Goal: Information Seeking & Learning: Learn about a topic

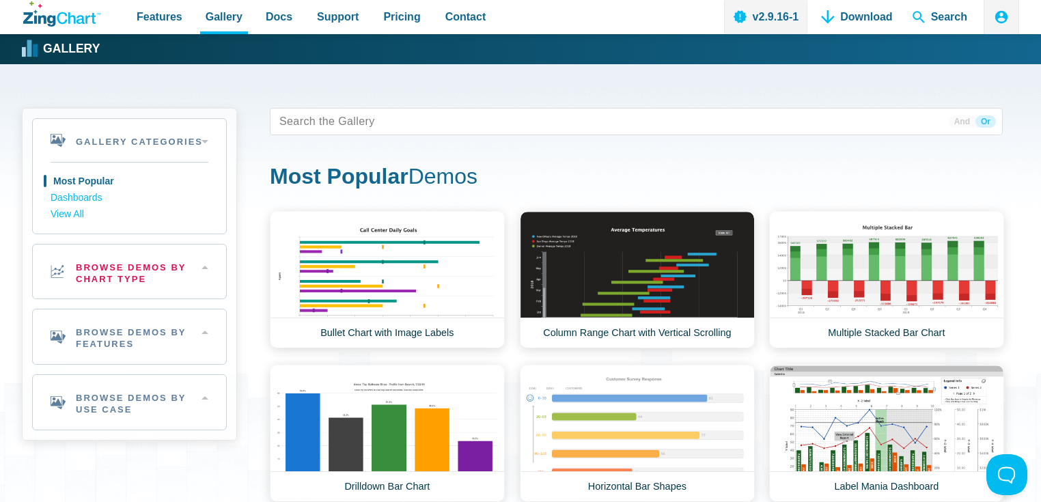
click at [146, 278] on h2 "Browse Demos By Chart Type" at bounding box center [129, 272] width 193 height 55
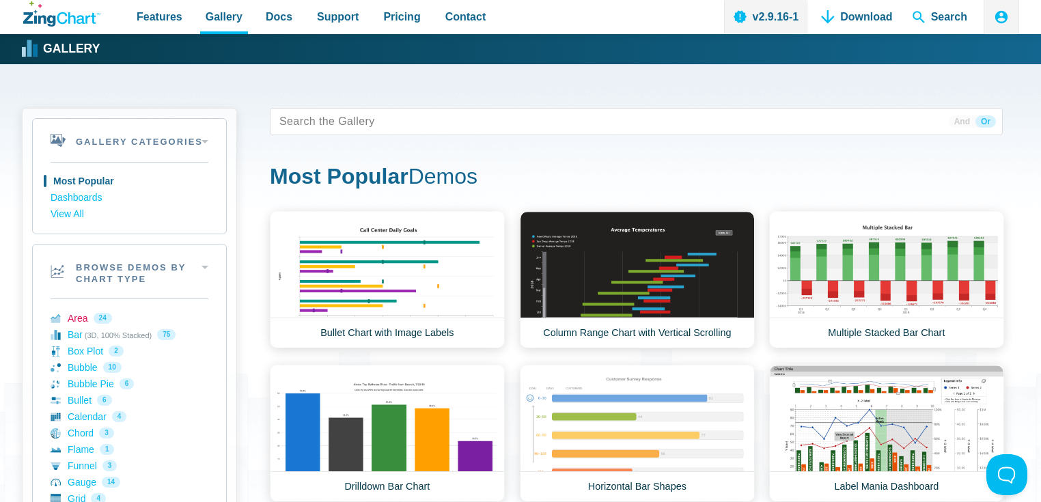
click at [74, 314] on link "Area 24" at bounding box center [130, 318] width 158 height 16
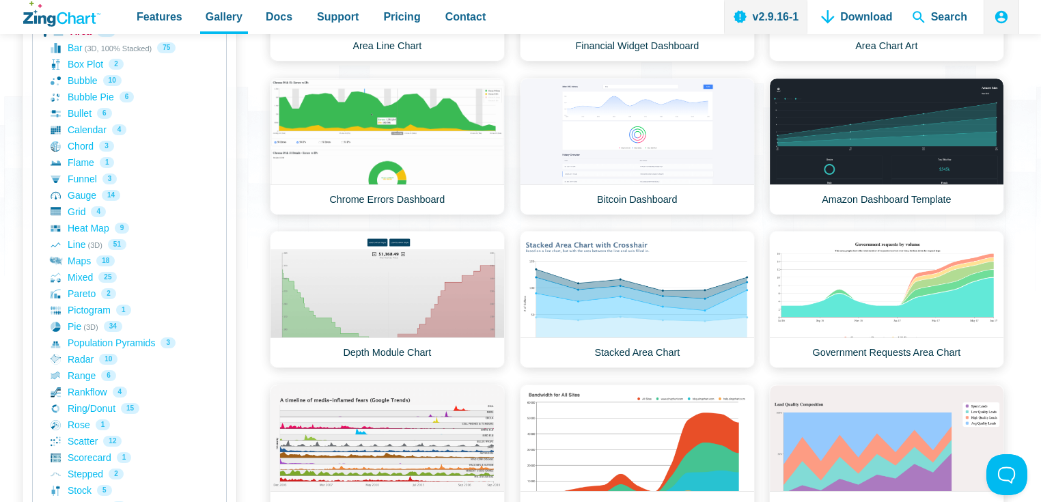
scroll to position [437, 0]
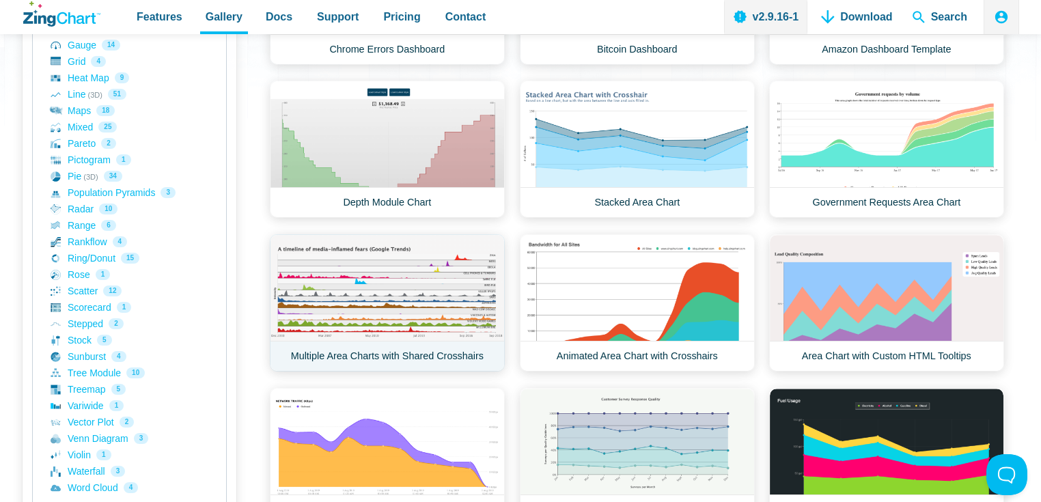
click at [389, 284] on link "Multiple Area Charts with Shared Crosshairs" at bounding box center [387, 302] width 235 height 137
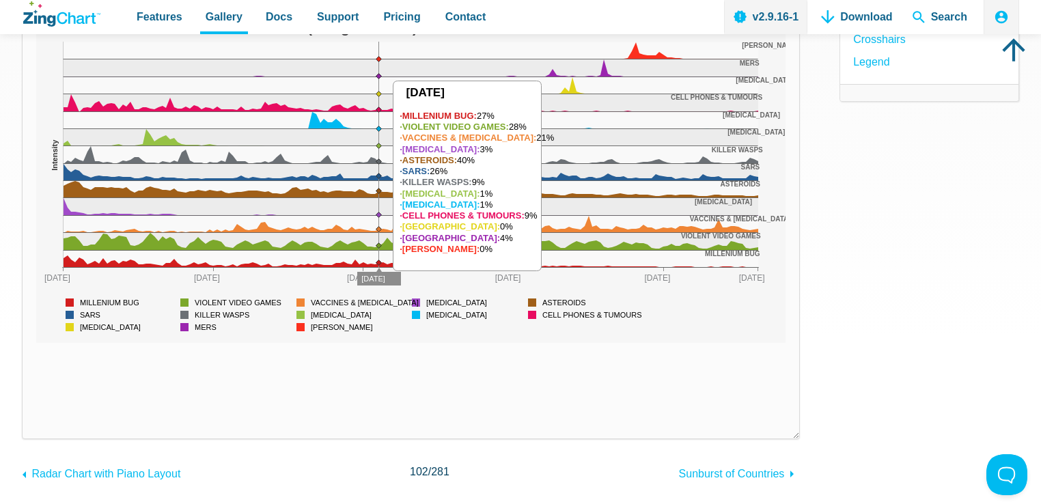
scroll to position [219, 0]
